Goal: Task Accomplishment & Management: Use online tool/utility

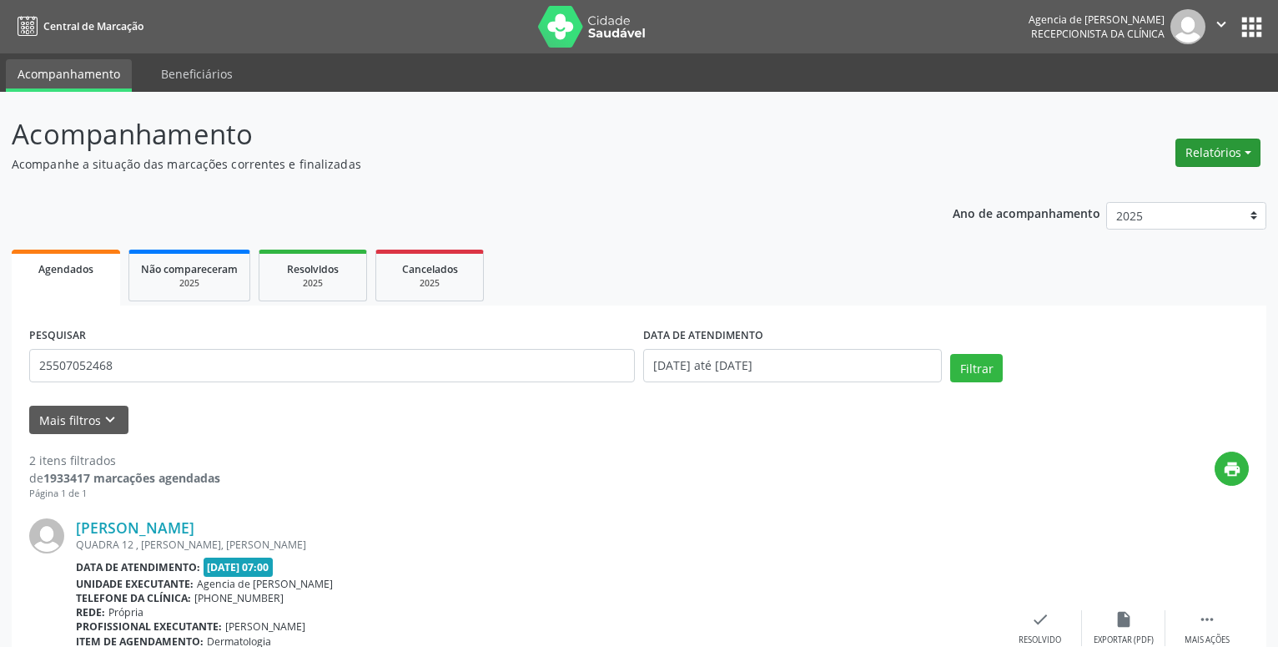
click at [1206, 153] on button "Relatórios" at bounding box center [1218, 152] width 85 height 28
click at [1163, 189] on link "Agendamentos" at bounding box center [1171, 188] width 179 height 23
select select "9"
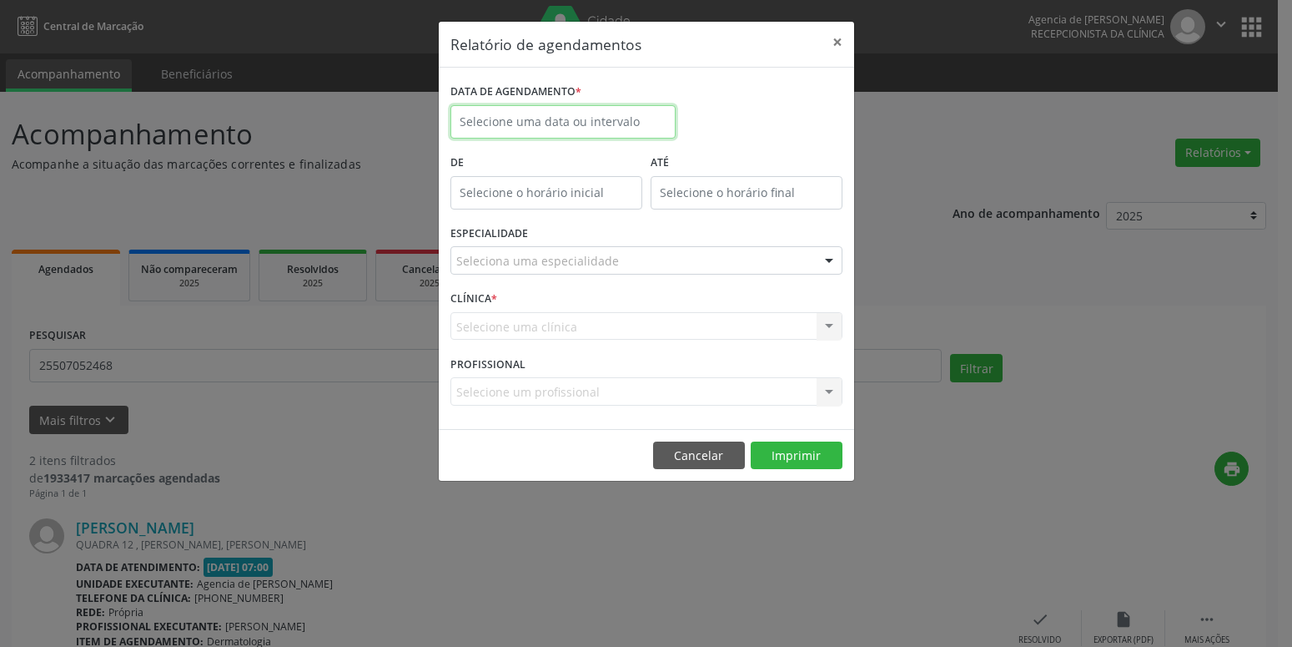
click at [577, 111] on input "text" at bounding box center [563, 121] width 225 height 33
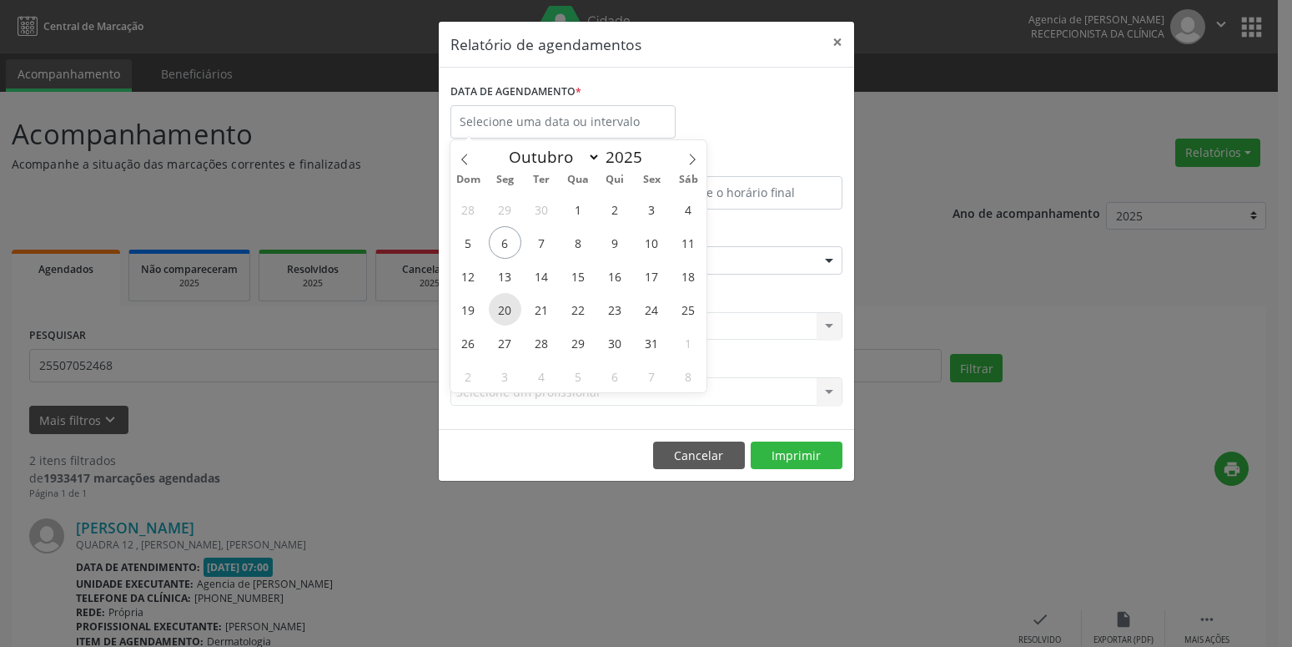
click at [506, 306] on span "20" at bounding box center [505, 309] width 33 height 33
type input "[DATE]"
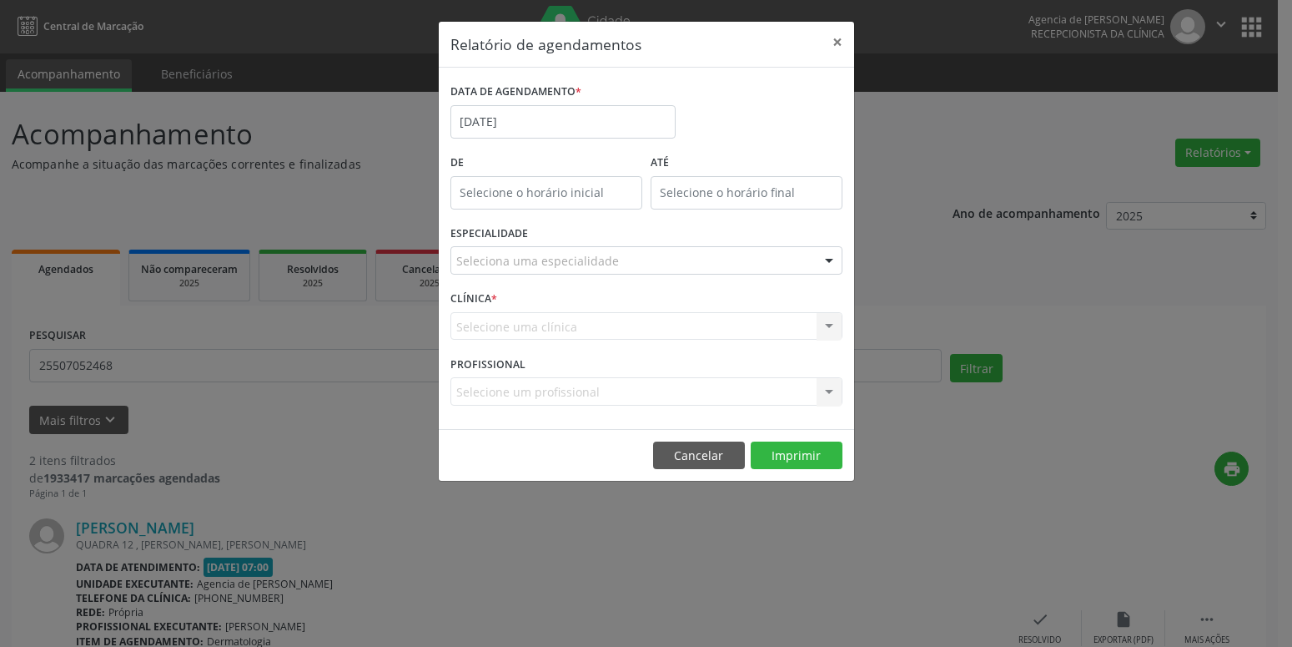
click at [506, 306] on div "CLÍNICA * Selecione uma clínica Agencia de [PERSON_NAME] resultado encontrado p…" at bounding box center [646, 318] width 400 height 65
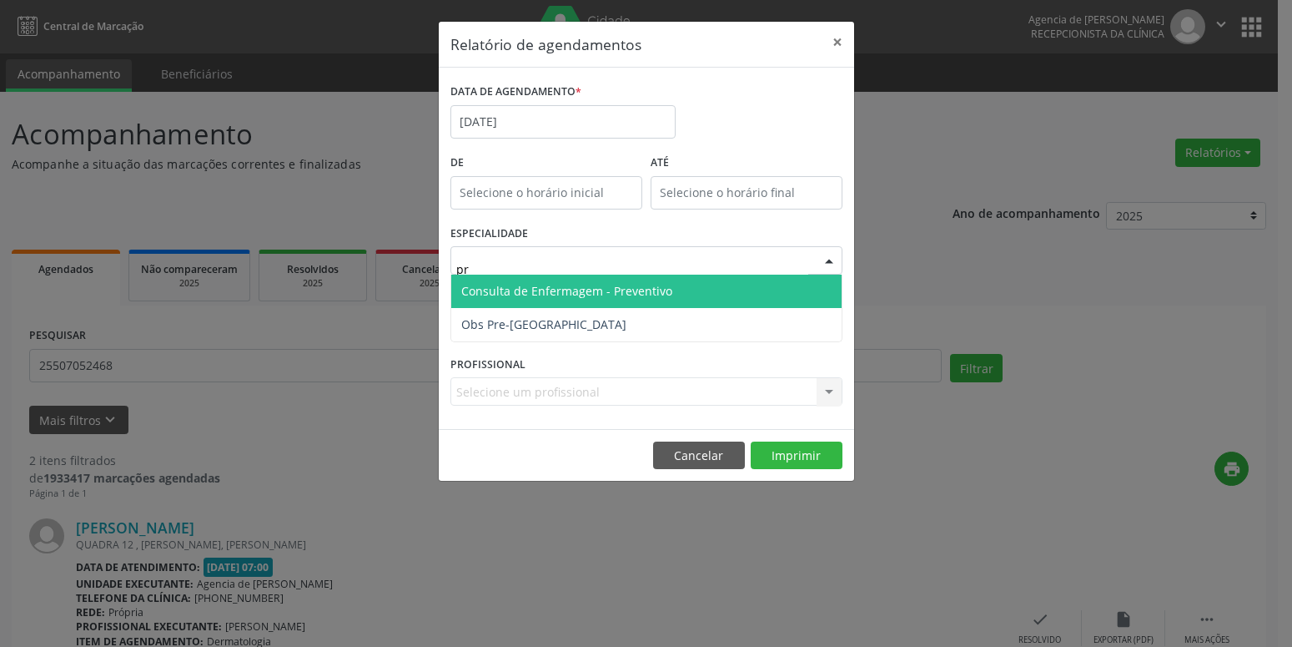
type input "pre"
click at [598, 280] on span "Consulta de Enfermagem - Preventivo" at bounding box center [646, 290] width 390 height 33
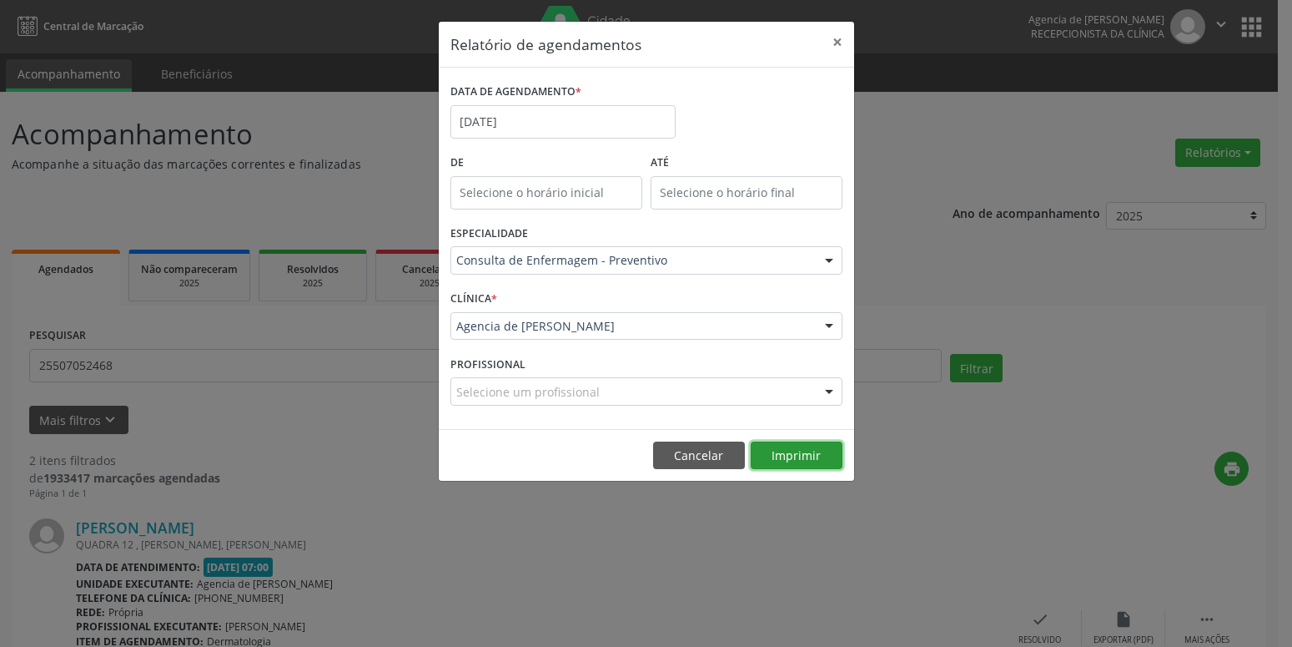
click at [796, 456] on button "Imprimir" at bounding box center [797, 455] width 92 height 28
